Goal: Task Accomplishment & Management: Complete application form

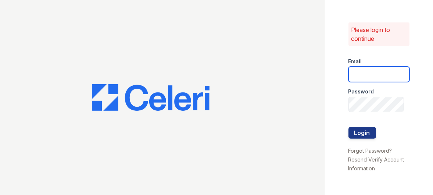
click at [369, 72] on input "email" at bounding box center [378, 73] width 61 height 15
type input "[EMAIL_ADDRESS][DOMAIN_NAME]"
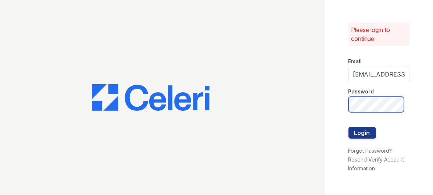
scroll to position [0, 12]
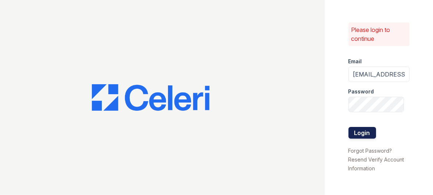
click at [358, 133] on button "Login" at bounding box center [362, 133] width 28 height 12
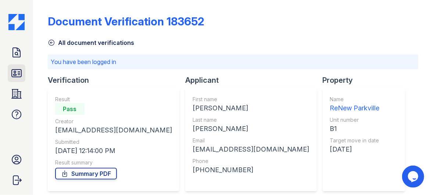
click at [14, 69] on icon at bounding box center [17, 72] width 10 height 7
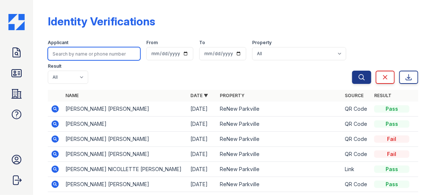
click at [71, 51] on input "search" at bounding box center [94, 53] width 93 height 13
type input "O"
type input "[PERSON_NAME]"
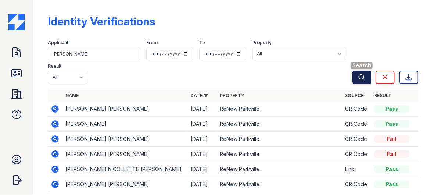
click at [358, 78] on icon "submit" at bounding box center [361, 76] width 7 height 7
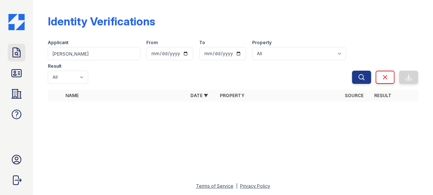
click at [14, 50] on icon at bounding box center [17, 53] width 12 height 12
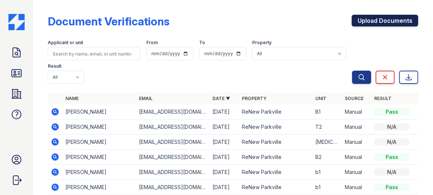
click at [377, 17] on link "Upload Documents" at bounding box center [384, 21] width 66 height 12
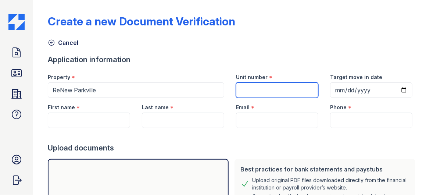
click at [255, 91] on input "Unit number" at bounding box center [277, 89] width 82 height 15
type input "B1"
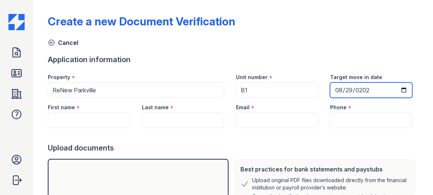
type input "[DATE]"
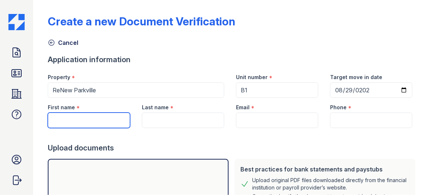
click at [85, 113] on input "First name" at bounding box center [89, 119] width 82 height 15
type input "Omolaja"
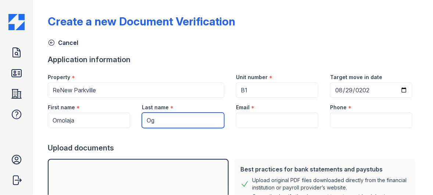
type input "Ogunseye"
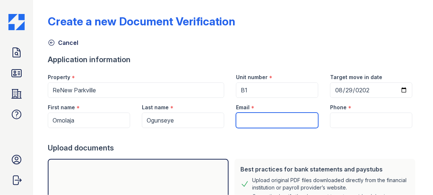
paste input "[EMAIL_ADDRESS][DOMAIN_NAME]"
type input "[EMAIL_ADDRESS][DOMAIN_NAME]"
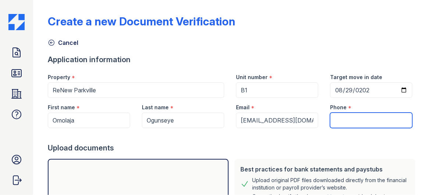
paste input "[PHONE_NUMBER]"
type input "[PHONE_NUMBER]"
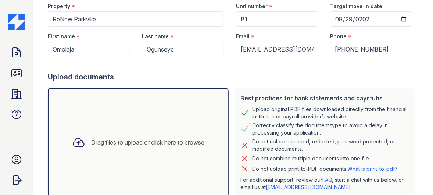
scroll to position [110, 0]
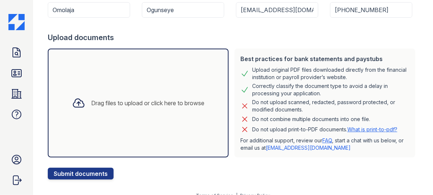
click at [72, 102] on icon at bounding box center [78, 102] width 13 height 13
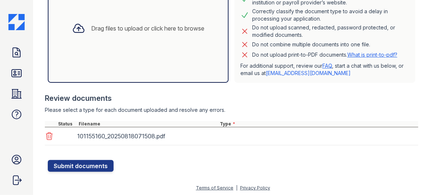
scroll to position [185, 0]
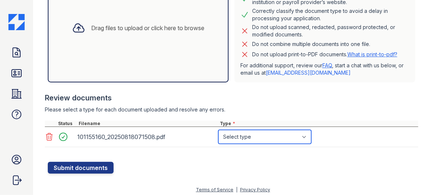
click at [265, 130] on select "Select type Paystub Bank Statement Offer Letter Tax Documents Benefit Award Let…" at bounding box center [264, 137] width 93 height 14
select select "other"
click at [218, 130] on select "Select type Paystub Bank Statement Offer Letter Tax Documents Benefit Award Let…" at bounding box center [264, 137] width 93 height 14
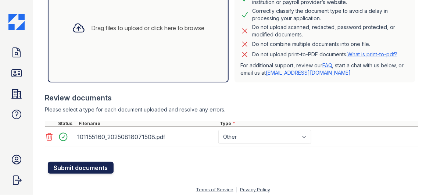
click at [75, 165] on button "Submit documents" at bounding box center [81, 168] width 66 height 12
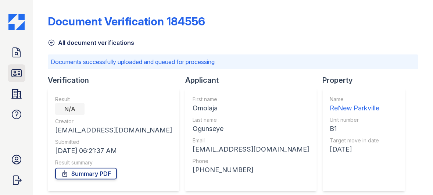
click at [15, 75] on icon at bounding box center [17, 73] width 12 height 12
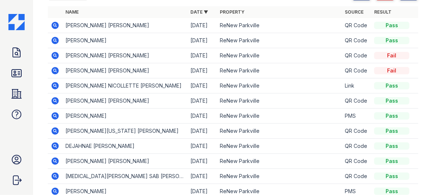
scroll to position [110, 0]
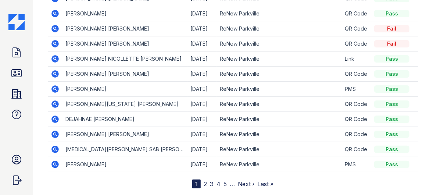
click at [203, 180] on link "2" at bounding box center [204, 183] width 3 height 7
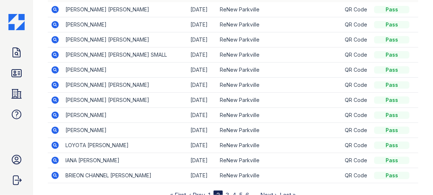
scroll to position [110, 0]
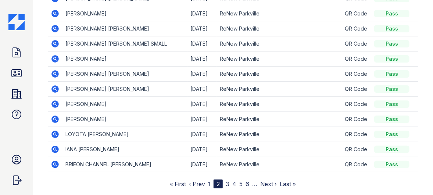
click at [226, 182] on link "3" at bounding box center [227, 183] width 4 height 7
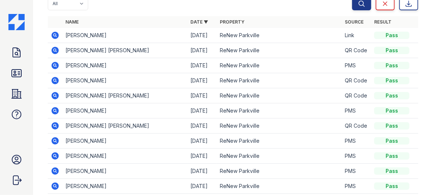
scroll to position [110, 0]
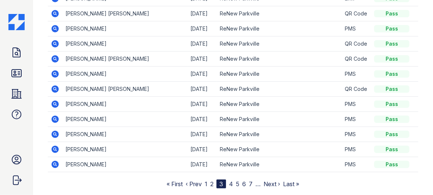
click at [229, 181] on link "4" at bounding box center [231, 183] width 4 height 7
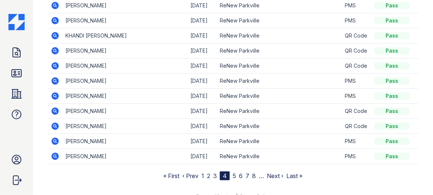
scroll to position [127, 0]
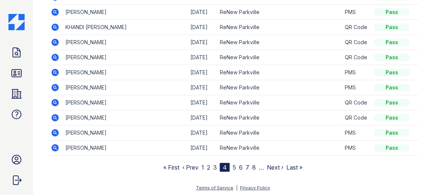
click at [232, 163] on link "5" at bounding box center [233, 166] width 3 height 7
